Goal: Task Accomplishment & Management: Use online tool/utility

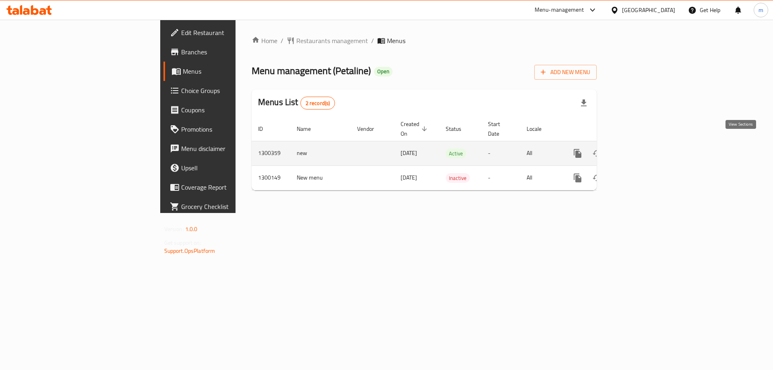
click at [641, 149] on icon "enhanced table" at bounding box center [636, 154] width 10 height 10
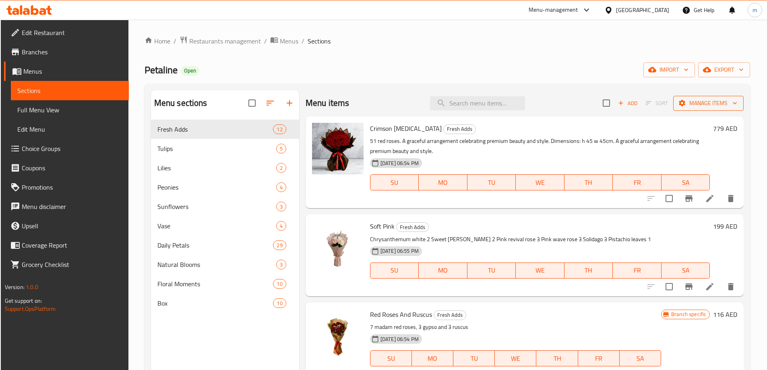
click at [716, 102] on span "Manage items" at bounding box center [709, 103] width 58 height 10
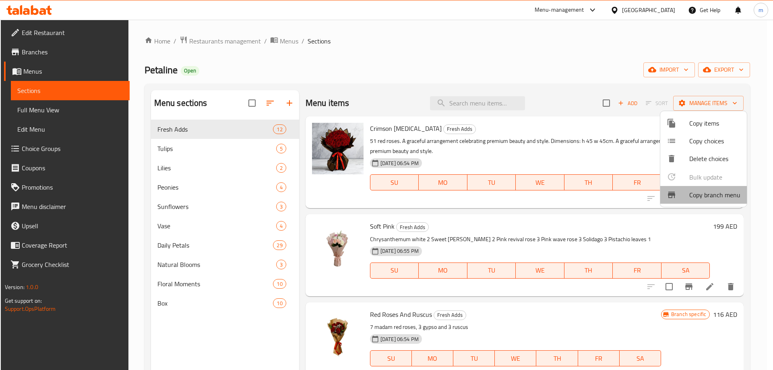
click at [720, 194] on span "Copy branch menu" at bounding box center [714, 195] width 51 height 10
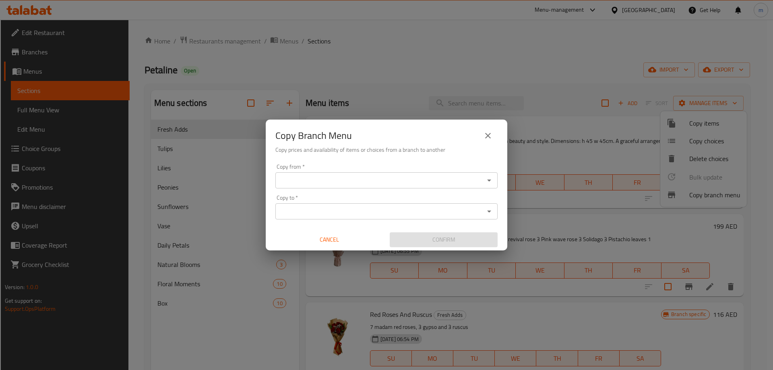
click at [358, 181] on input "Copy from   *" at bounding box center [380, 180] width 204 height 11
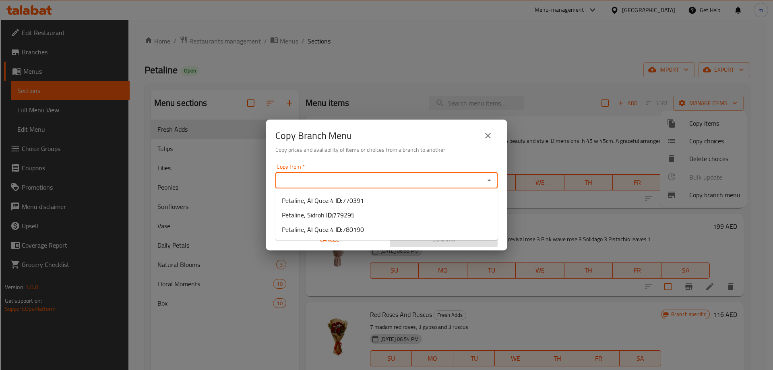
paste input "Petaline, Sidroh"
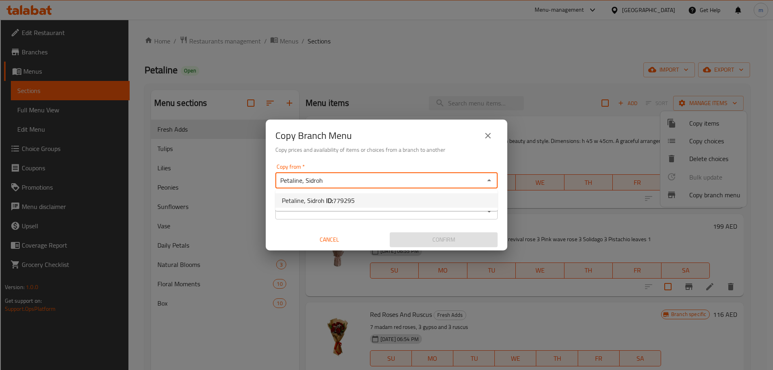
click at [350, 199] on span "779295" at bounding box center [344, 201] width 22 height 12
type input "Petaline, Sidroh"
click at [362, 162] on div "Copy from   * Petaline, Sidroh Copy from * Copy to   * Copy to * Cancel Confirm" at bounding box center [387, 206] width 242 height 90
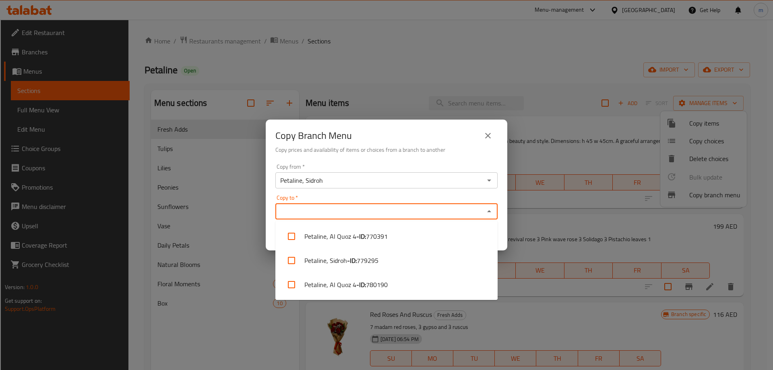
click at [303, 209] on input "Copy to   *" at bounding box center [380, 211] width 204 height 11
paste input "Petaline, Al Quoz 4"
type input "Petaline, Al Quoz 4"
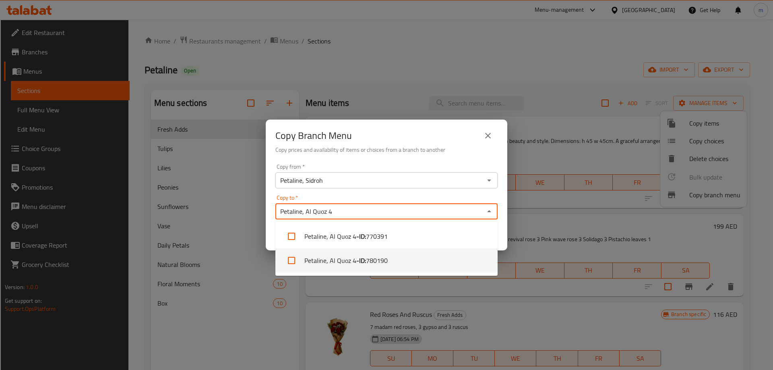
click at [411, 260] on li "Petaline, Al Quoz 4 - ID: 780190" at bounding box center [386, 260] width 222 height 24
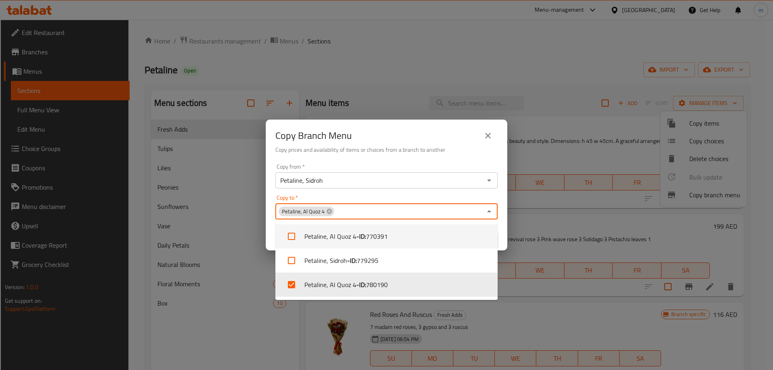
click at [374, 194] on div "Copy from   * Petaline, Sidroh Copy from * Copy to   * Petaline, Al Quoz 4 Copy…" at bounding box center [387, 206] width 242 height 90
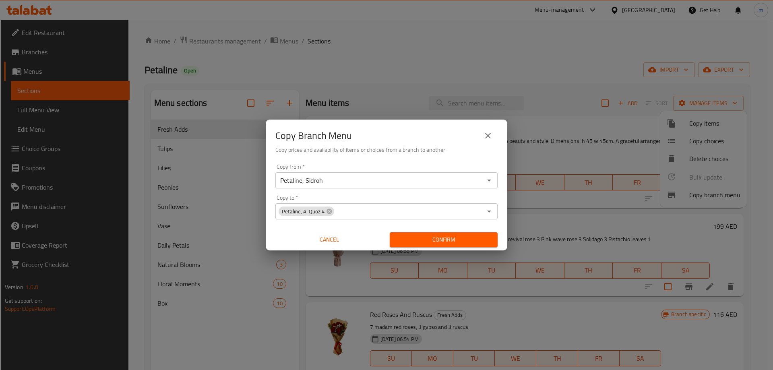
click at [451, 238] on span "Confirm" at bounding box center [443, 240] width 95 height 10
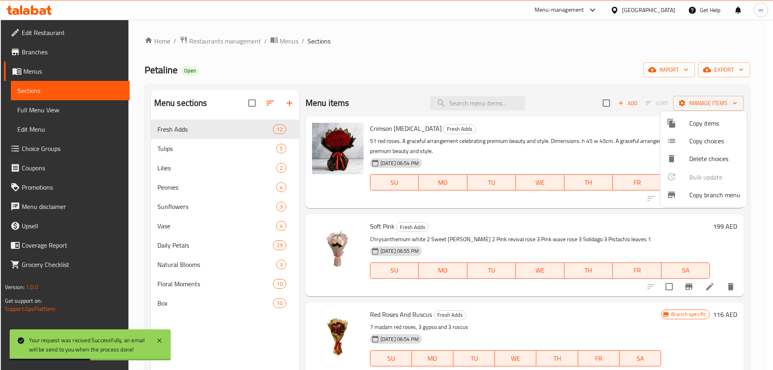
click at [49, 58] on div at bounding box center [386, 185] width 773 height 370
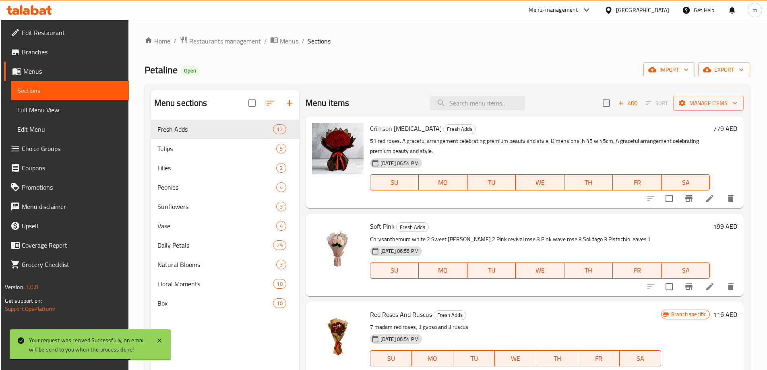
click at [53, 54] on span "Branches" at bounding box center [72, 52] width 101 height 10
